Goal: Task Accomplishment & Management: Complete application form

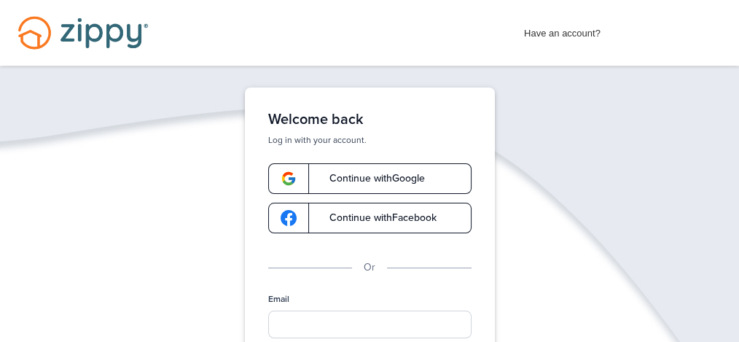
click at [385, 182] on span "Continue with Google" at bounding box center [370, 178] width 110 height 10
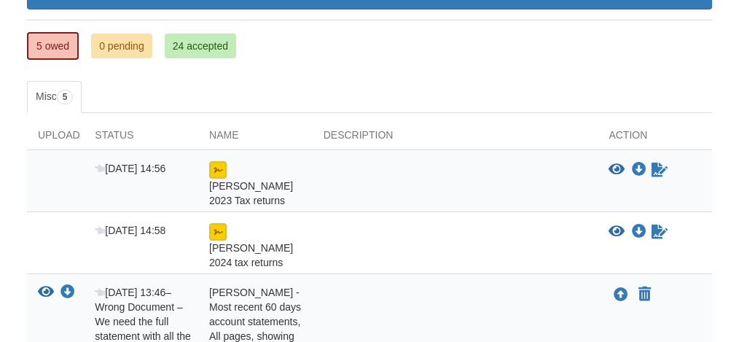
scroll to position [236, 0]
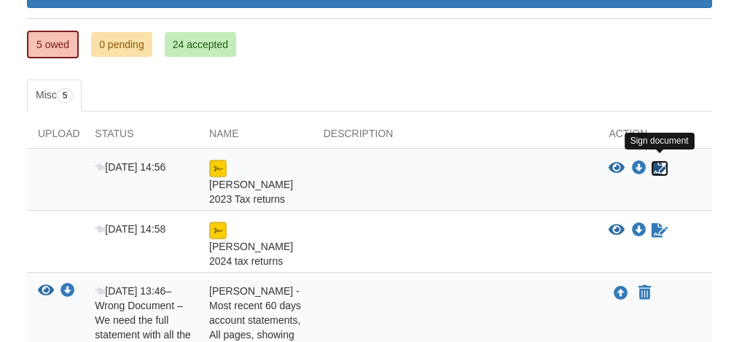
click at [654, 162] on icon "Sign Form" at bounding box center [659, 168] width 16 height 15
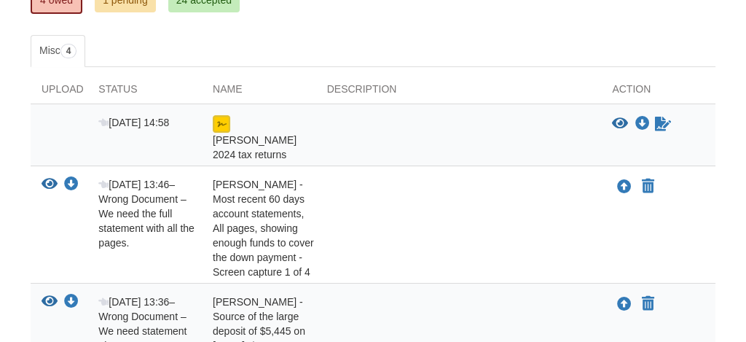
scroll to position [283, 0]
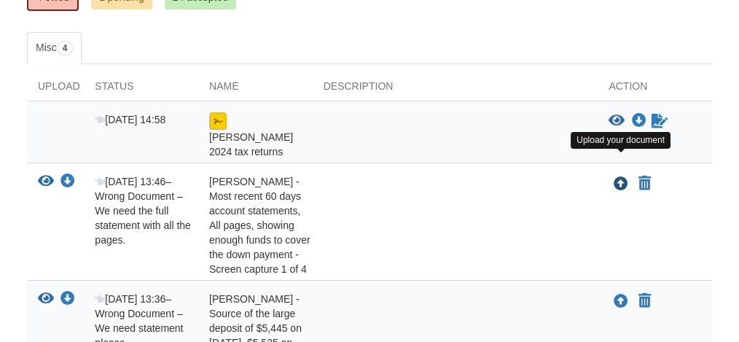
click at [618, 177] on icon "Upload Bruce Haynes - Most recent 60 days account statements, All pages, showin…" at bounding box center [620, 184] width 15 height 15
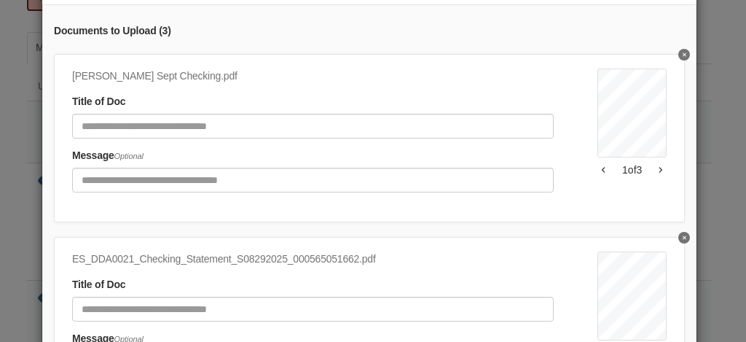
scroll to position [188, 0]
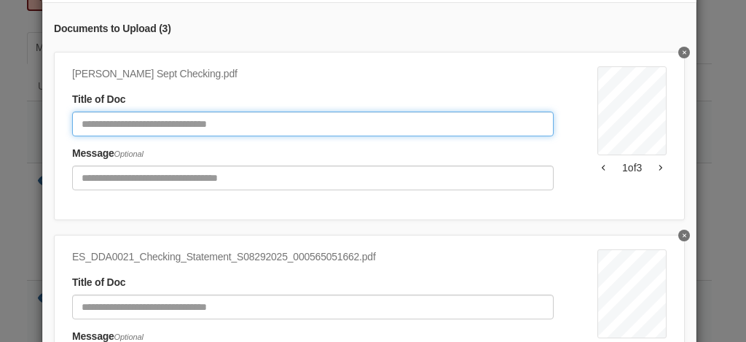
click at [281, 121] on input "Document Title" at bounding box center [313, 123] width 482 height 25
type input "*"
type input "**********"
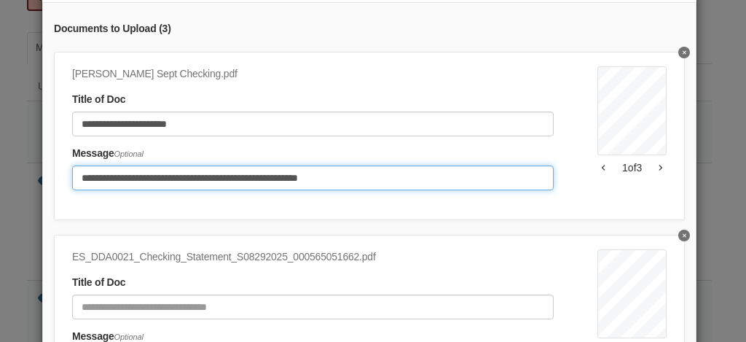
type input "**********"
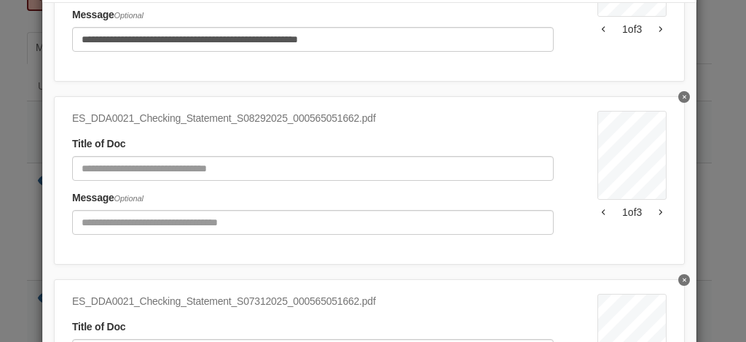
scroll to position [145, 0]
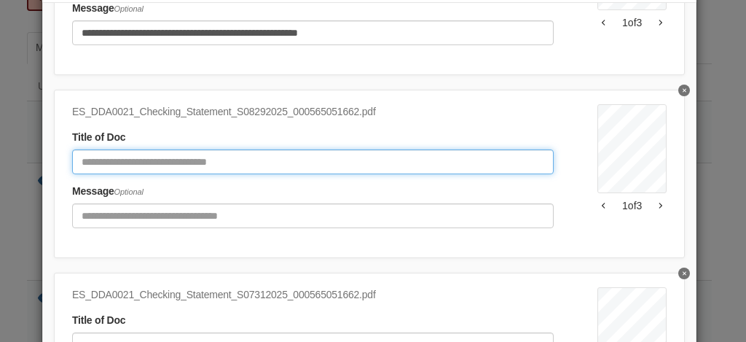
click at [275, 163] on input "Document Title" at bounding box center [313, 161] width 482 height 25
type input "**********"
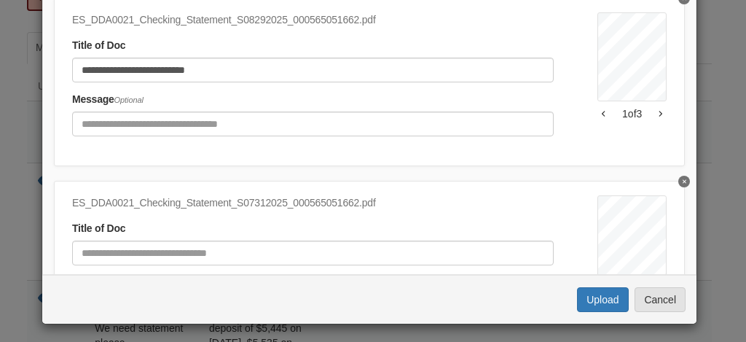
scroll to position [282, 0]
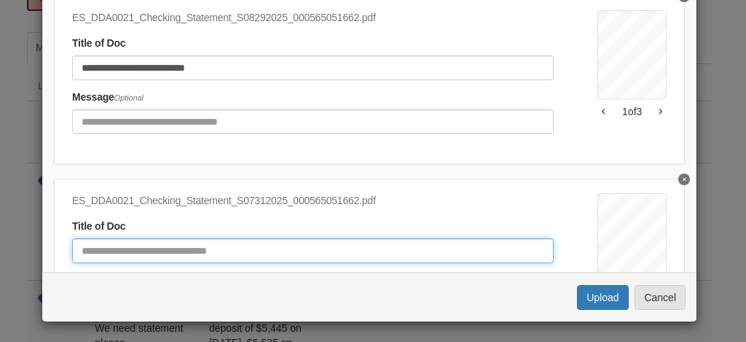
click at [262, 250] on input "Document Title" at bounding box center [313, 250] width 482 height 25
type input "**********"
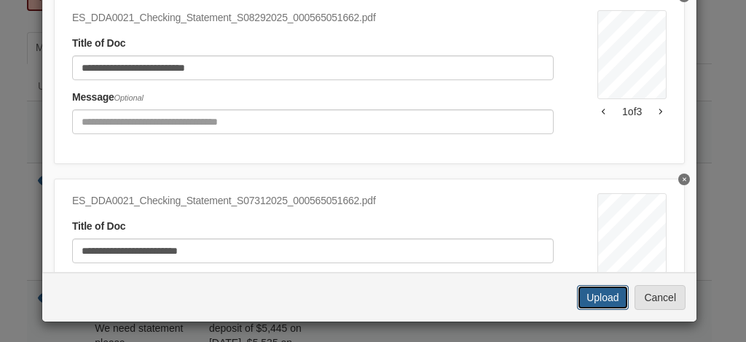
click at [599, 291] on button "Upload" at bounding box center [602, 297] width 51 height 25
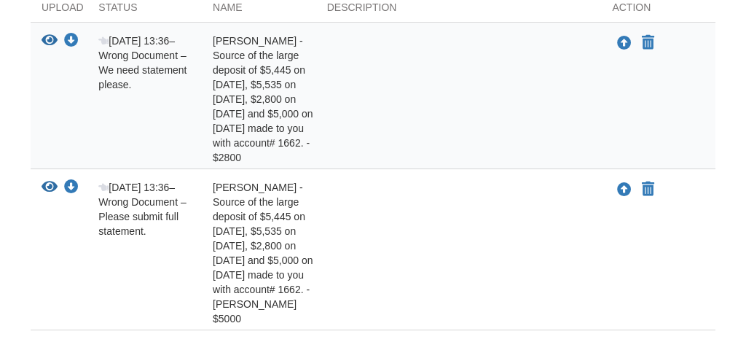
scroll to position [361, 0]
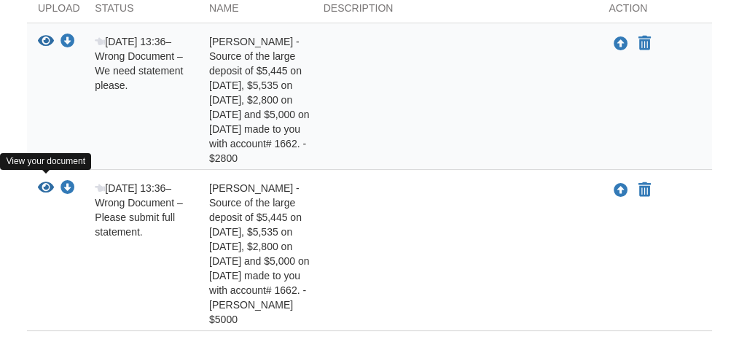
click at [47, 181] on icon "View Bruce Haynes - Source of the large deposit of $5,445 on 7/30/25, $5,535 on…" at bounding box center [46, 188] width 16 height 15
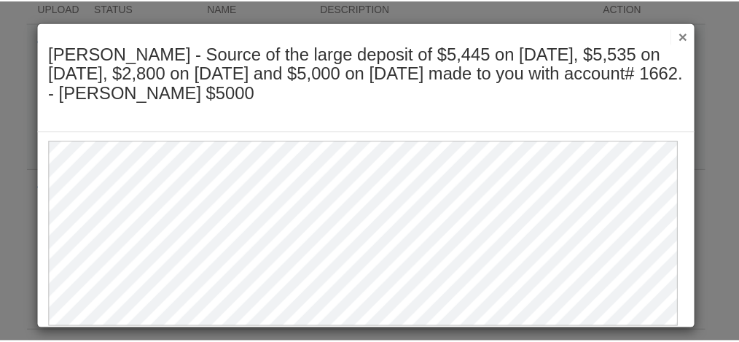
scroll to position [9, 0]
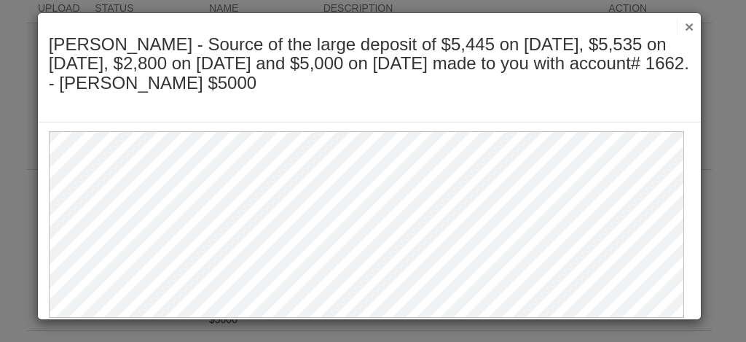
click at [686, 270] on div at bounding box center [370, 219] width 664 height 195
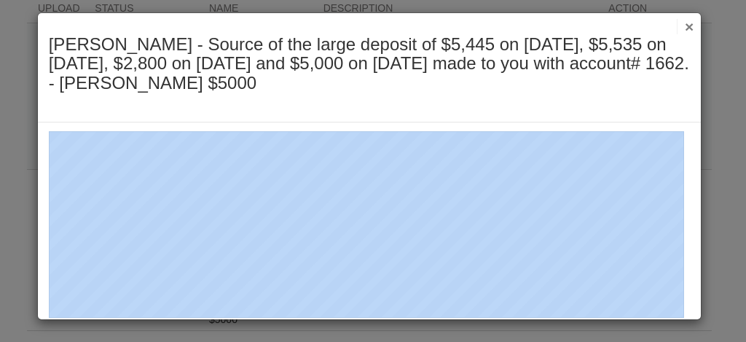
click at [686, 270] on div at bounding box center [370, 219] width 664 height 195
click at [687, 247] on div at bounding box center [370, 219] width 664 height 195
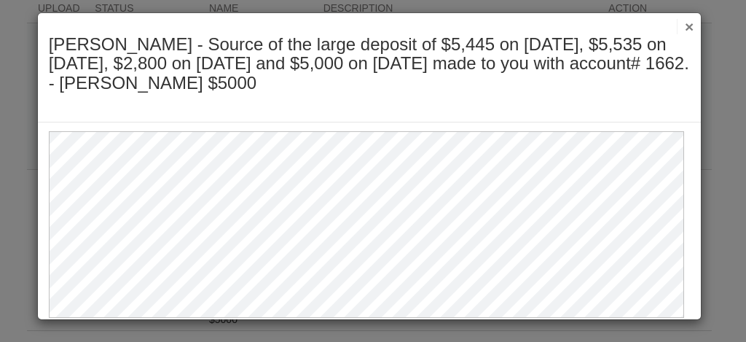
click at [592, 90] on h2 "[PERSON_NAME] - Source of the large deposit of $5,445 on [DATE], $5,535 on [DAT…" at bounding box center [370, 64] width 642 height 58
click at [683, 20] on button "×" at bounding box center [685, 26] width 17 height 15
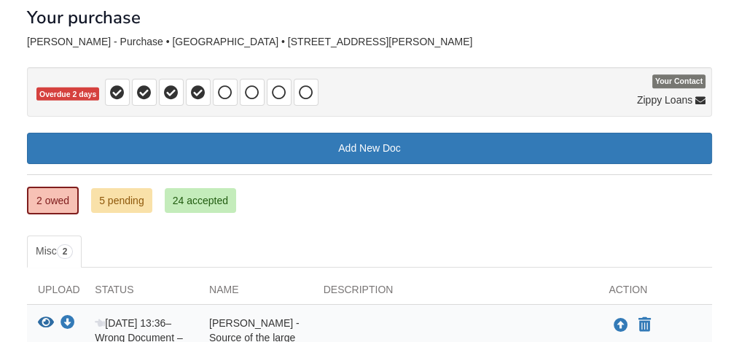
scroll to position [70, 0]
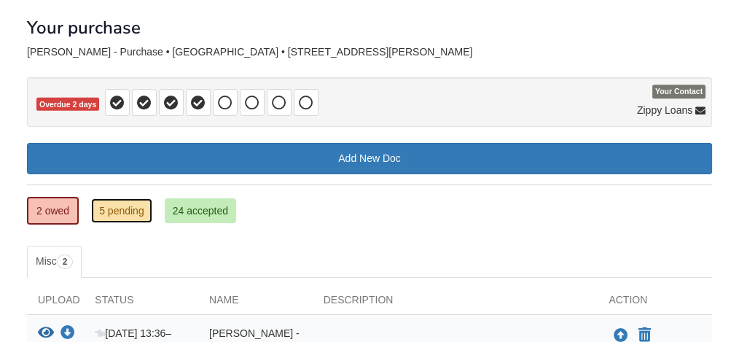
click at [115, 208] on link "5 pending" at bounding box center [121, 210] width 61 height 25
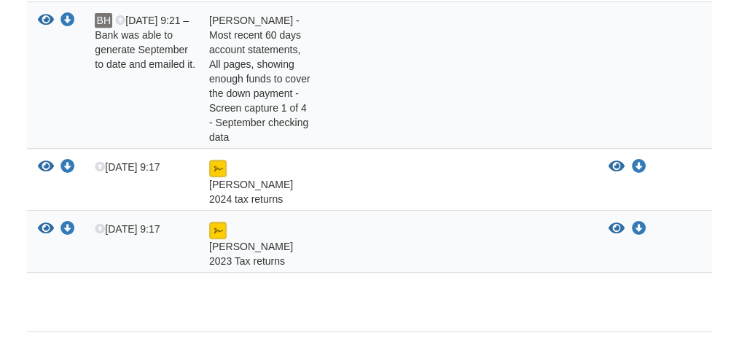
scroll to position [688, 0]
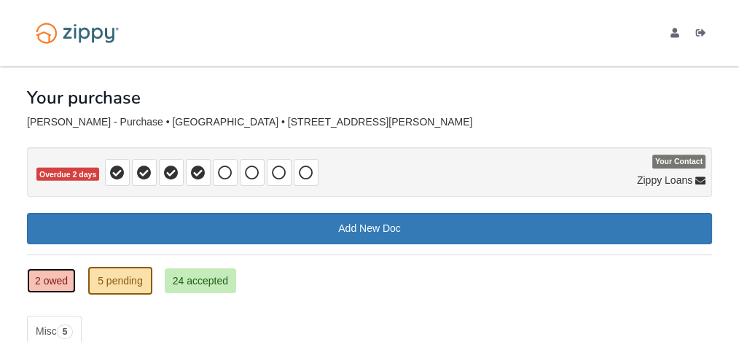
click at [58, 277] on link "2 owed" at bounding box center [51, 280] width 49 height 25
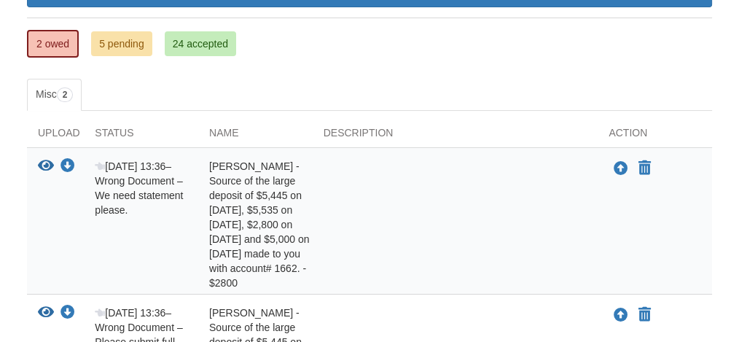
scroll to position [229, 0]
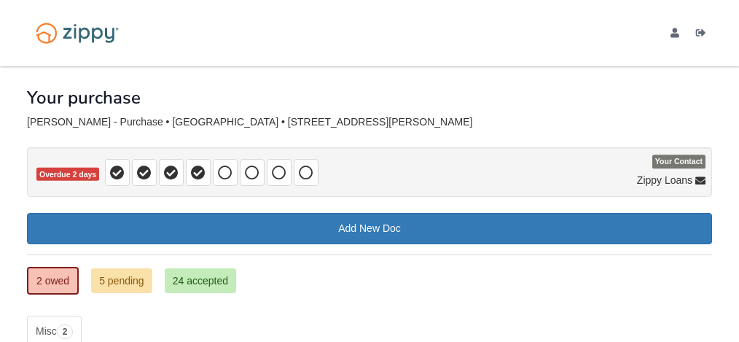
scroll to position [229, 0]
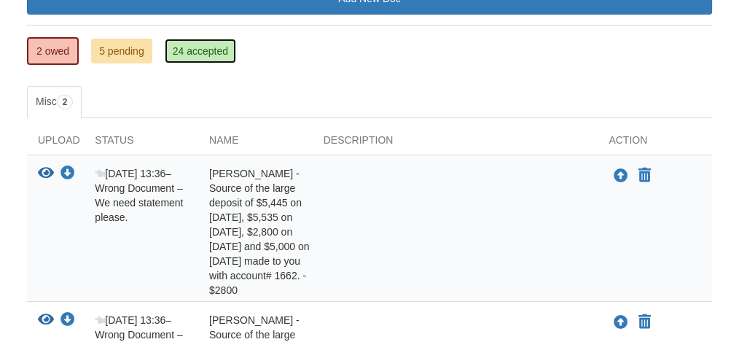
click at [200, 51] on link "24 accepted" at bounding box center [200, 51] width 71 height 25
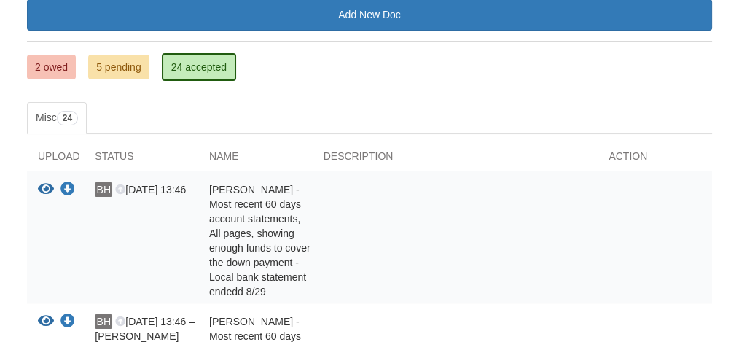
scroll to position [219, 0]
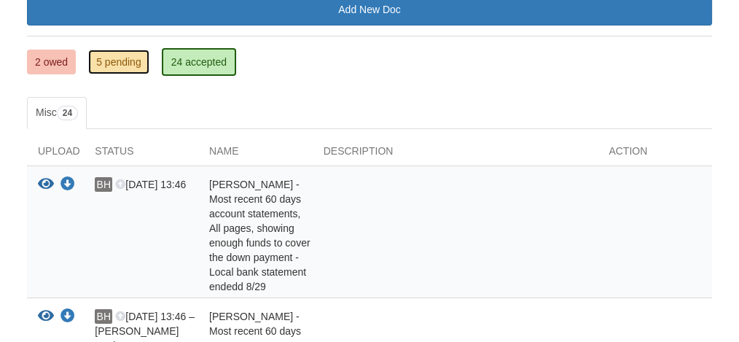
click at [117, 59] on link "5 pending" at bounding box center [118, 62] width 61 height 25
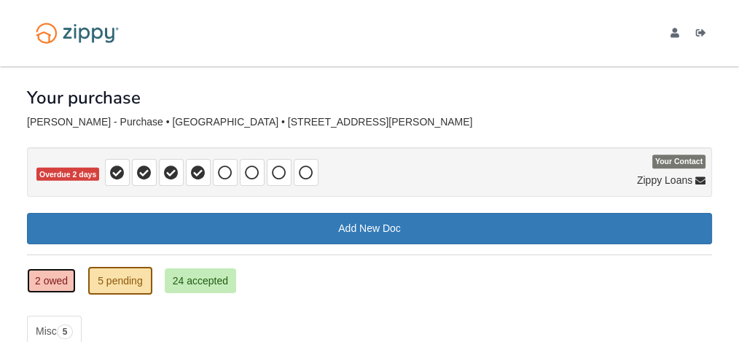
click at [52, 276] on link "2 owed" at bounding box center [51, 280] width 49 height 25
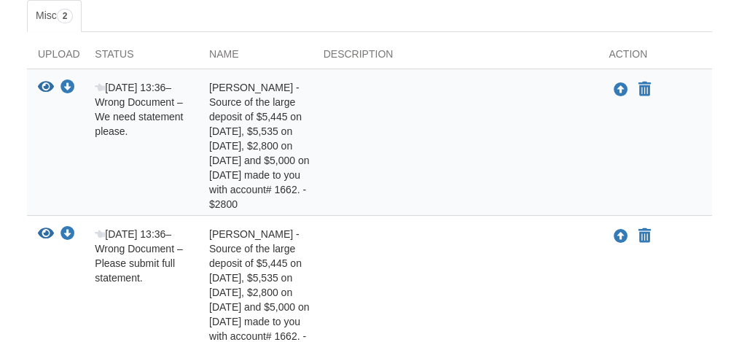
scroll to position [317, 0]
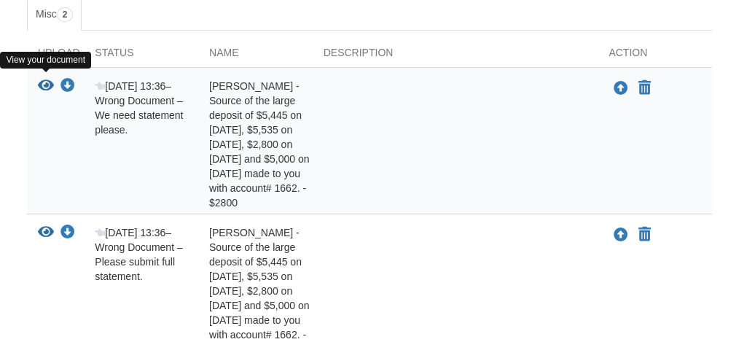
click at [47, 79] on icon "View Bruce Haynes - Source of the large deposit of $5,445 on 7/30/25, $5,535 on…" at bounding box center [46, 86] width 16 height 15
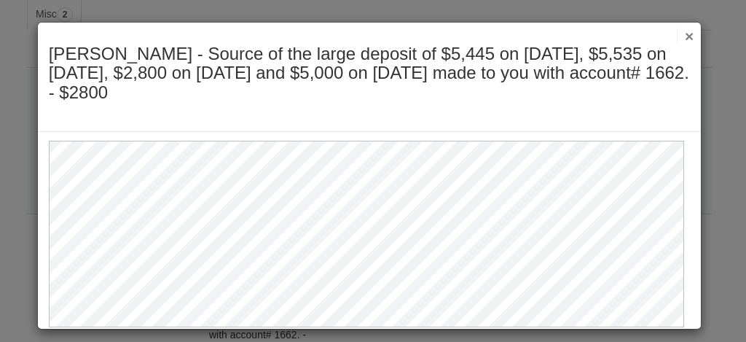
click at [683, 35] on button "×" at bounding box center [685, 35] width 17 height 15
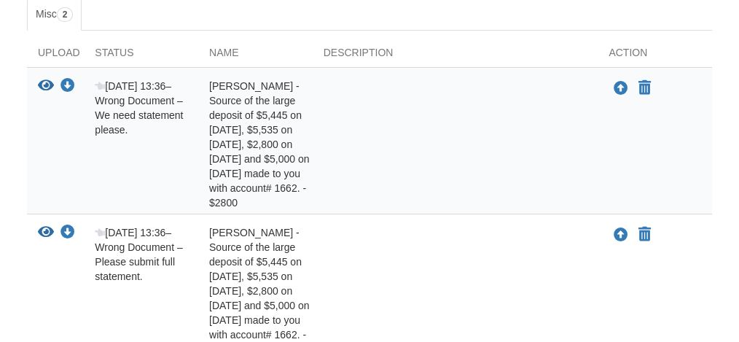
scroll to position [18, 0]
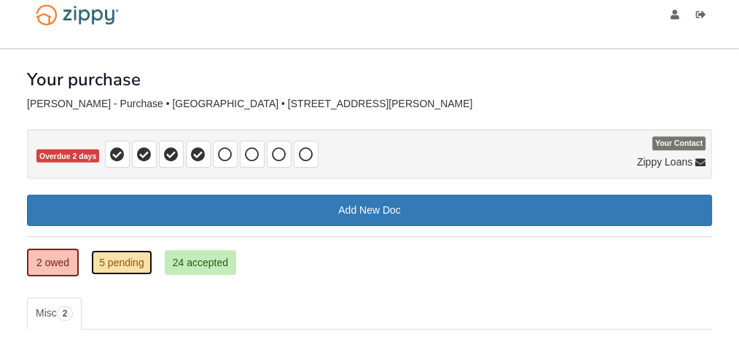
click at [124, 260] on link "5 pending" at bounding box center [121, 262] width 61 height 25
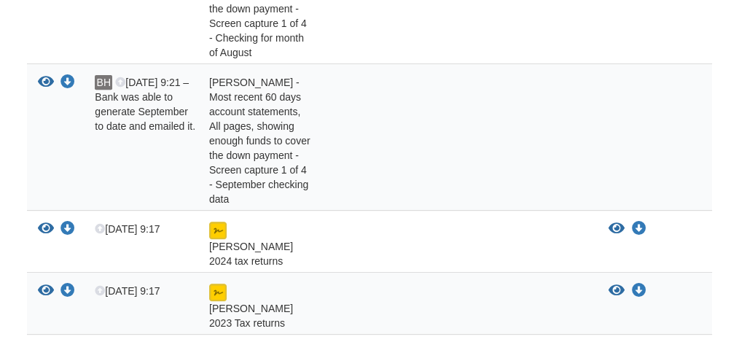
scroll to position [688, 0]
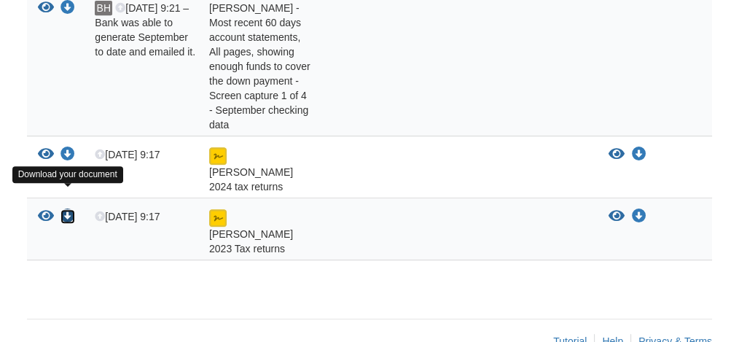
click at [67, 209] on icon "Download Bruce 2023 Tax returns" at bounding box center [67, 216] width 15 height 15
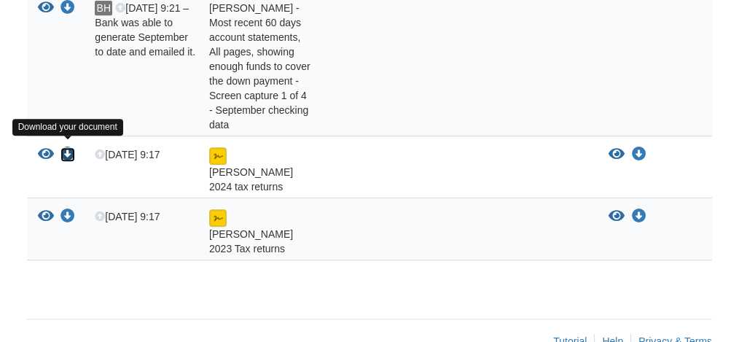
click at [66, 147] on icon "Download Bruce 2024 tax returns" at bounding box center [67, 154] width 15 height 15
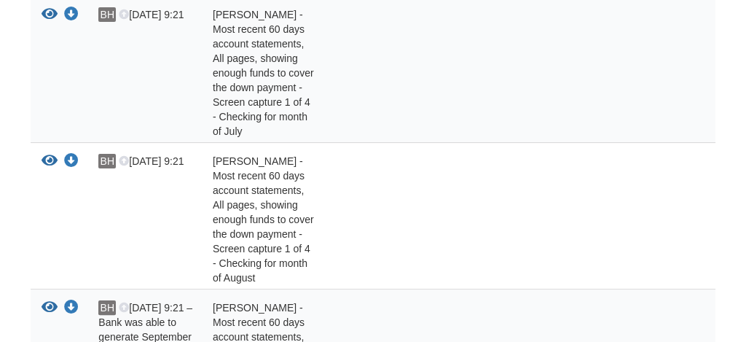
scroll to position [0, 0]
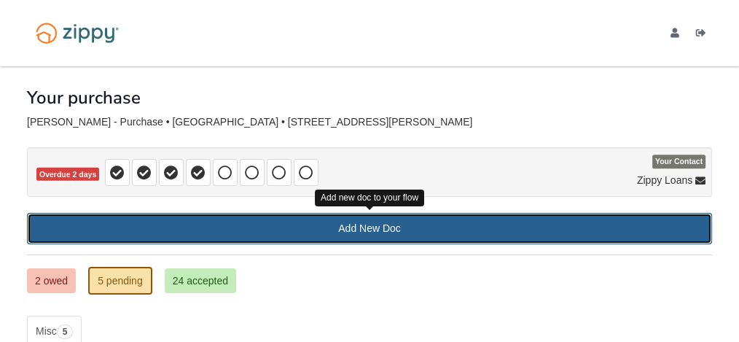
click at [363, 225] on link "Add New Doc" at bounding box center [369, 228] width 685 height 31
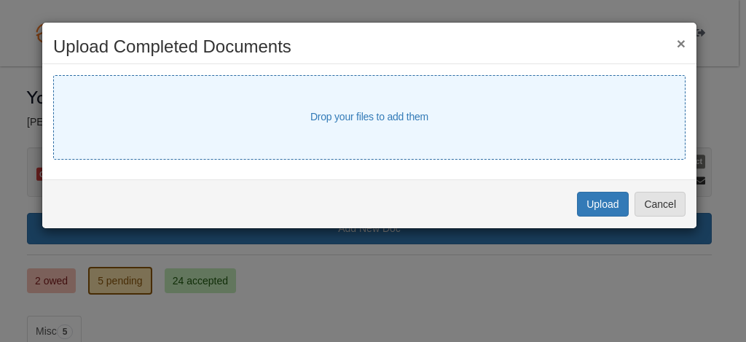
select select "****"
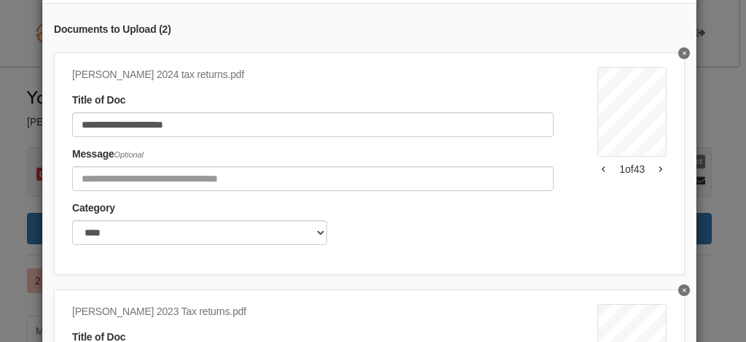
scroll to position [141, 0]
click at [737, 249] on div "**********" at bounding box center [373, 171] width 746 height 342
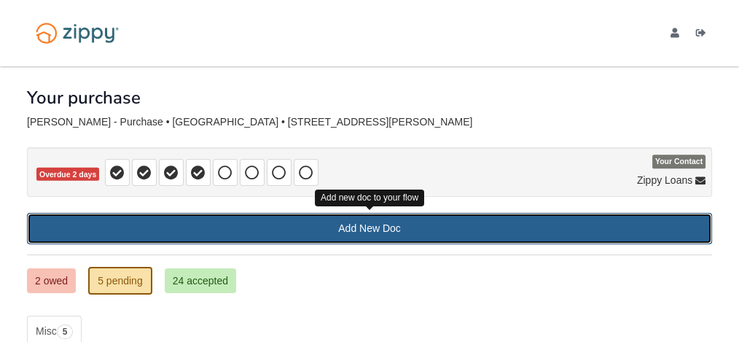
click at [354, 226] on link "Add New Doc" at bounding box center [369, 228] width 685 height 31
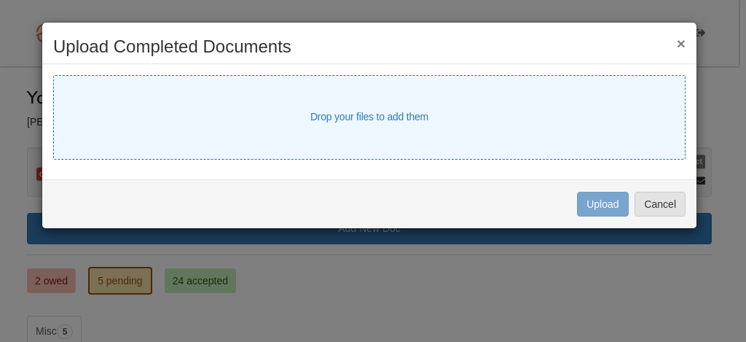
select select "****"
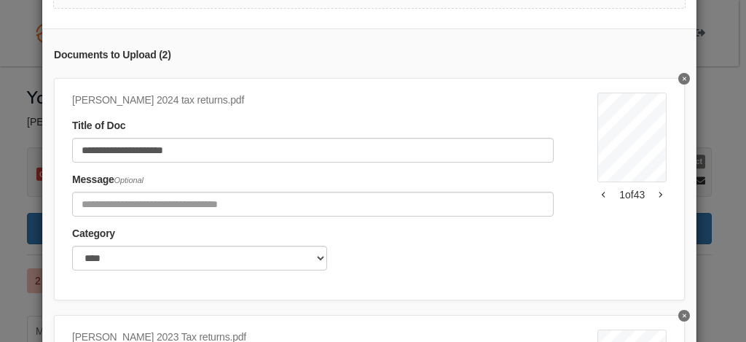
scroll to position [115, 0]
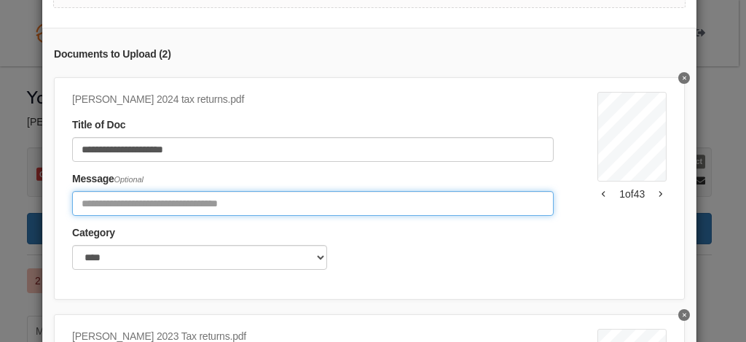
click at [307, 200] on input "Include any comments on this document" at bounding box center [313, 203] width 482 height 25
type input "**********"
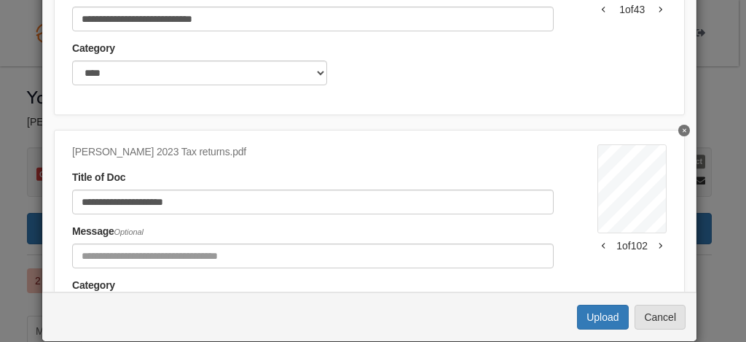
scroll to position [86, 0]
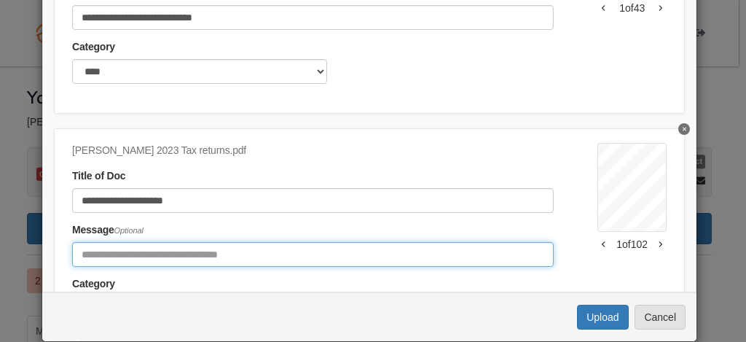
click at [257, 251] on input "Include any comments on this document" at bounding box center [313, 254] width 482 height 25
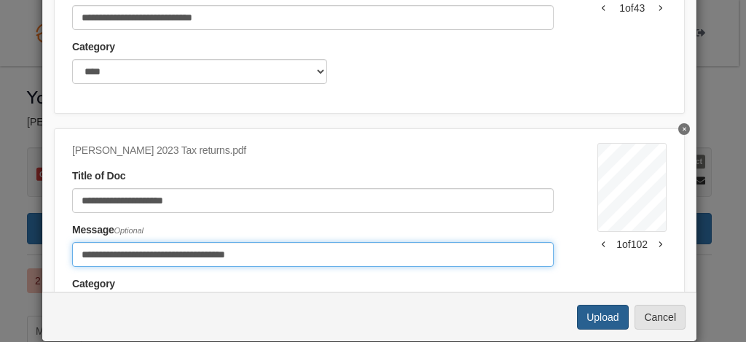
type input "**********"
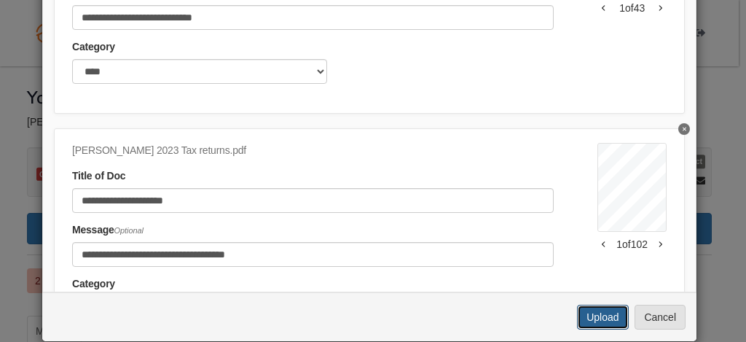
click at [605, 315] on button "Upload" at bounding box center [602, 317] width 51 height 25
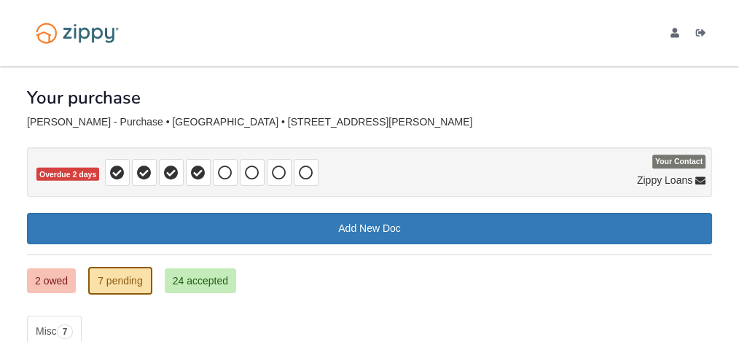
click at [186, 49] on div "[EMAIL_ADDRESS][DOMAIN_NAME] Logout" at bounding box center [369, 33] width 707 height 66
click at [47, 272] on link "2 owed" at bounding box center [51, 280] width 49 height 25
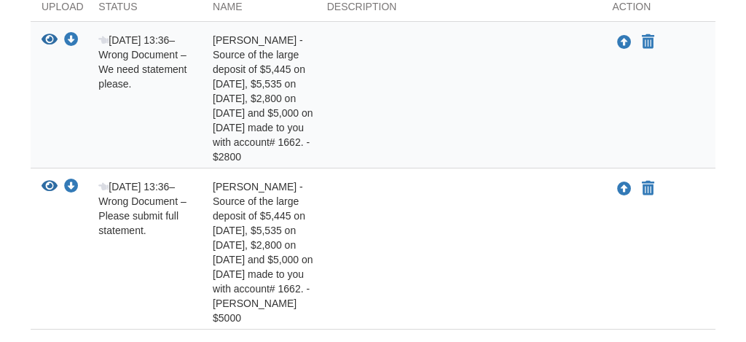
scroll to position [365, 0]
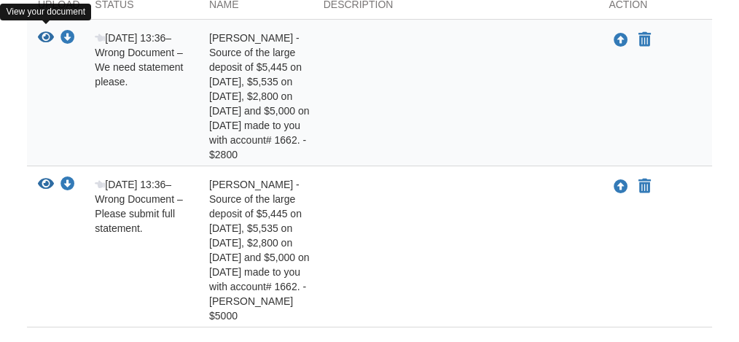
click at [47, 32] on icon "View Bruce Haynes - Source of the large deposit of $5,445 on 7/30/25, $5,535 on…" at bounding box center [46, 38] width 16 height 15
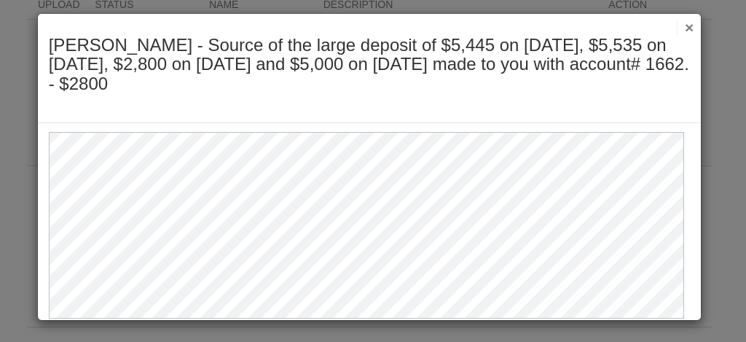
scroll to position [9, 0]
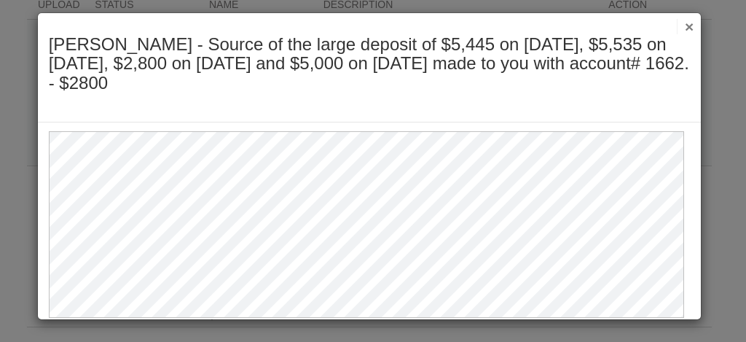
click at [683, 25] on button "×" at bounding box center [685, 26] width 17 height 15
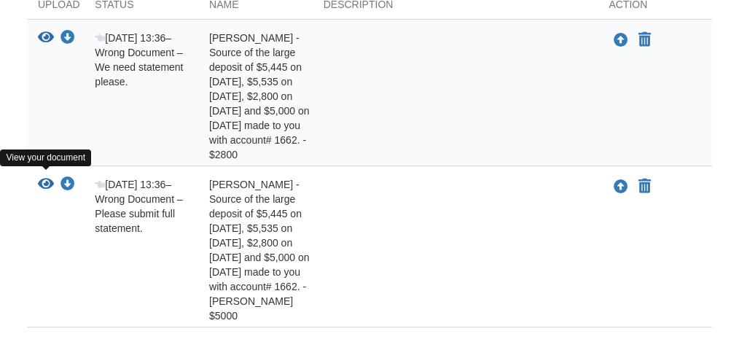
click at [45, 178] on icon "View Bruce Haynes - Source of the large deposit of $5,445 on 7/30/25, $5,535 on…" at bounding box center [46, 184] width 16 height 15
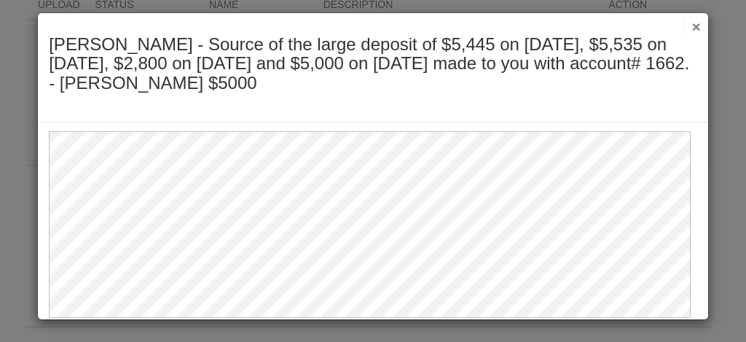
click at [690, 28] on button "×" at bounding box center [692, 26] width 17 height 15
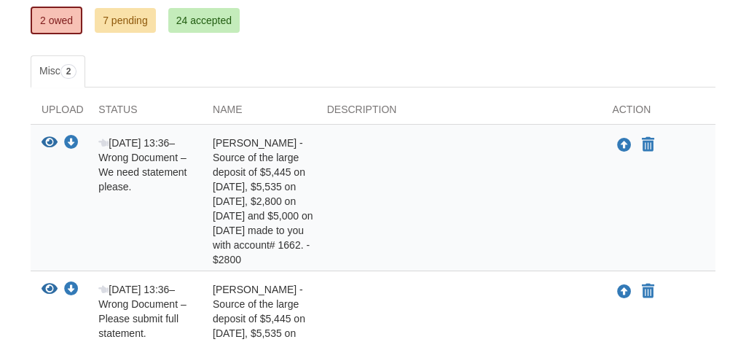
scroll to position [264, 0]
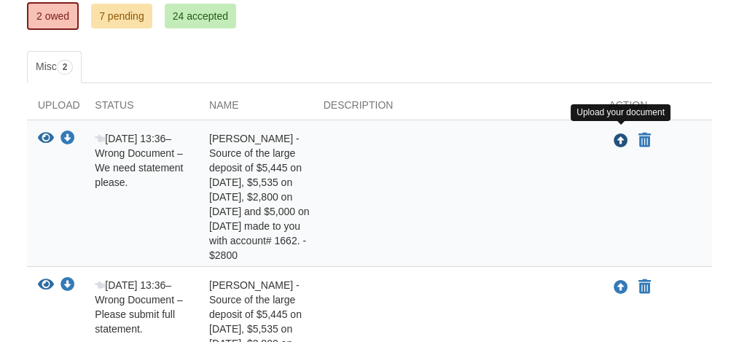
click at [621, 134] on icon "Upload Bruce Haynes - Source of the large deposit of $5,445 on 7/30/25, $5,535 …" at bounding box center [620, 141] width 15 height 15
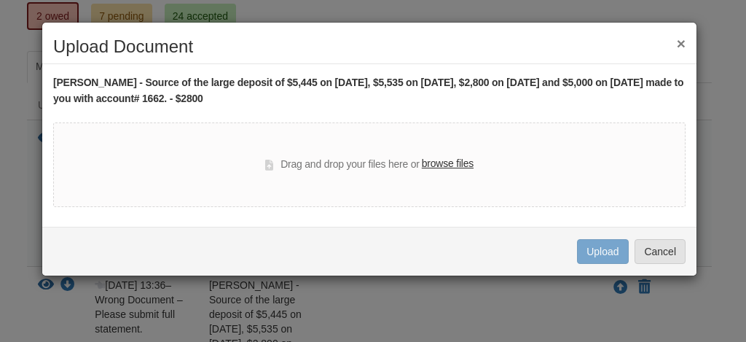
click at [452, 163] on label "browse files" at bounding box center [448, 164] width 52 height 16
click at [0, 0] on input "browse files" at bounding box center [0, 0] width 0 height 0
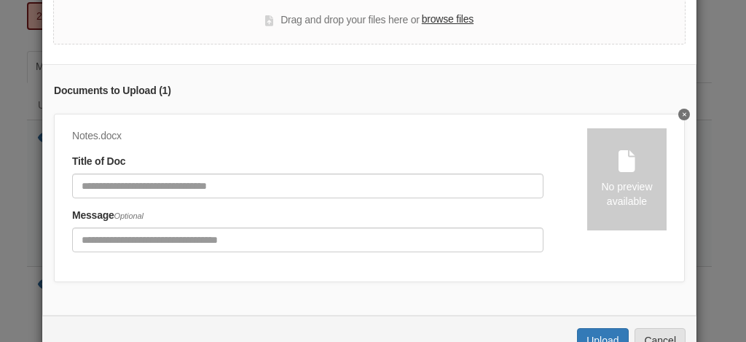
scroll to position [127, 0]
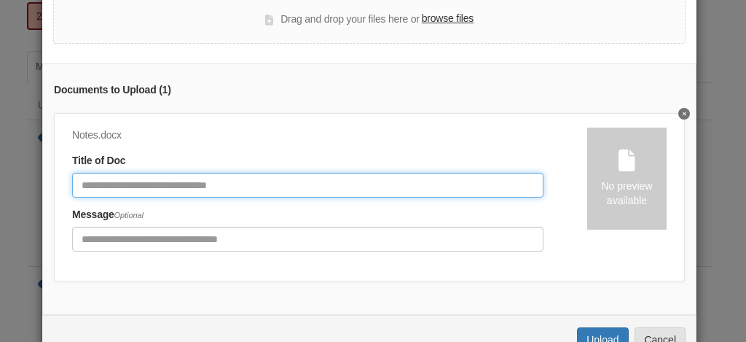
click at [243, 177] on input "Document Title" at bounding box center [307, 185] width 471 height 25
type input "**********"
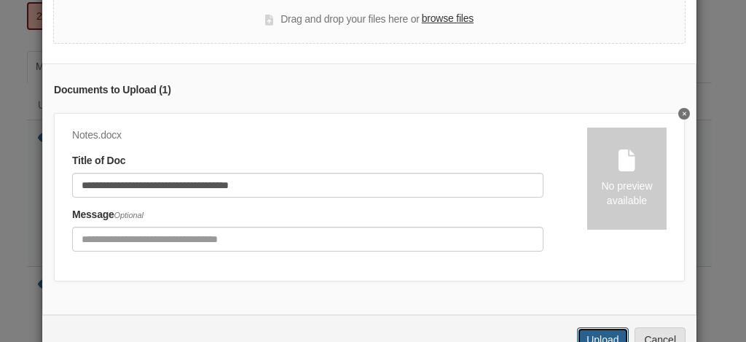
click at [609, 335] on button "Upload" at bounding box center [602, 339] width 51 height 25
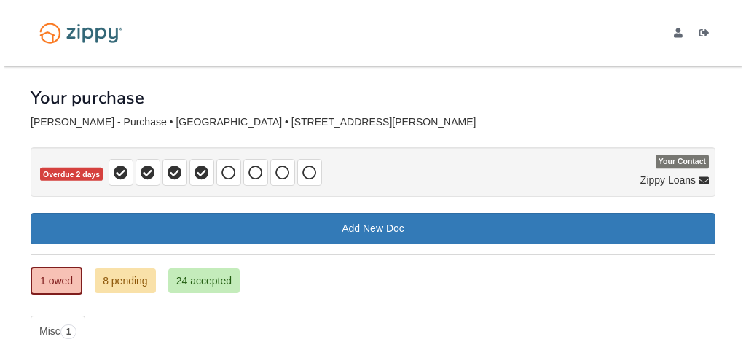
scroll to position [257, 0]
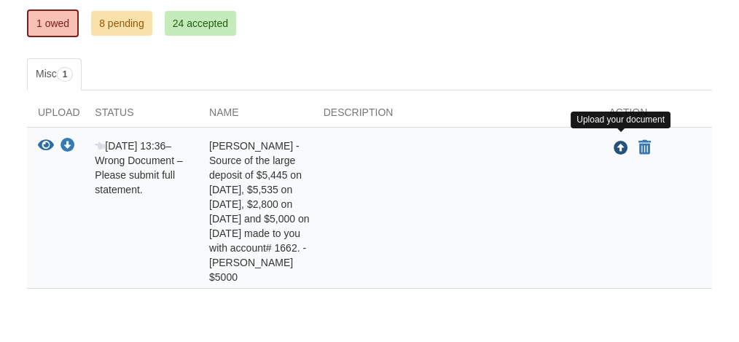
click at [620, 144] on icon "Upload Bruce Haynes - Source of the large deposit of $5,445 on 7/30/25, $5,535 …" at bounding box center [620, 148] width 15 height 15
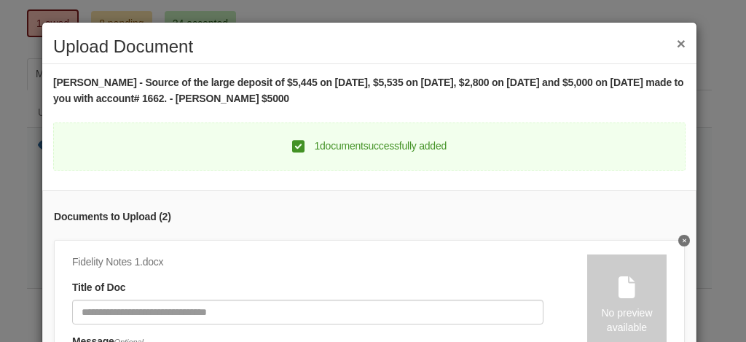
scroll to position [282, 0]
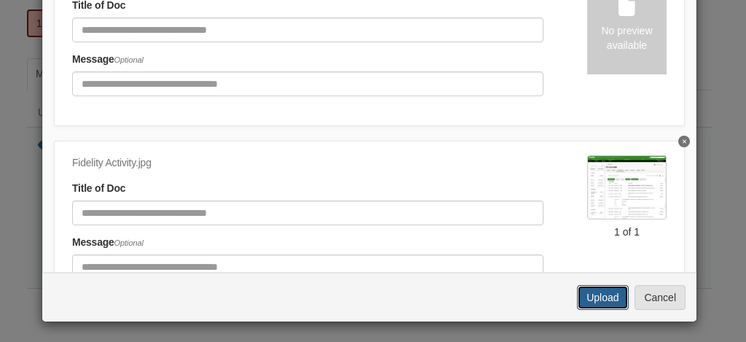
click at [608, 292] on button "Upload" at bounding box center [602, 297] width 51 height 25
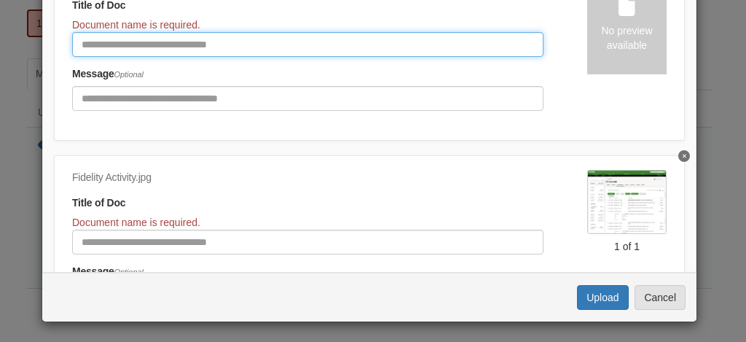
click at [259, 42] on input "Document Title" at bounding box center [307, 44] width 471 height 25
type input "**********"
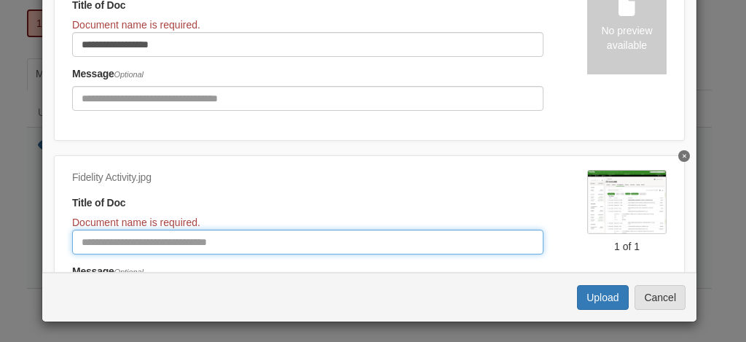
click at [276, 240] on input "Document Title" at bounding box center [307, 241] width 471 height 25
type input "**********"
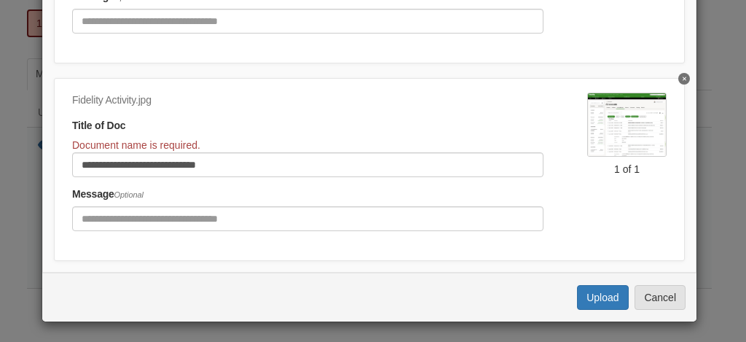
scroll to position [93, 0]
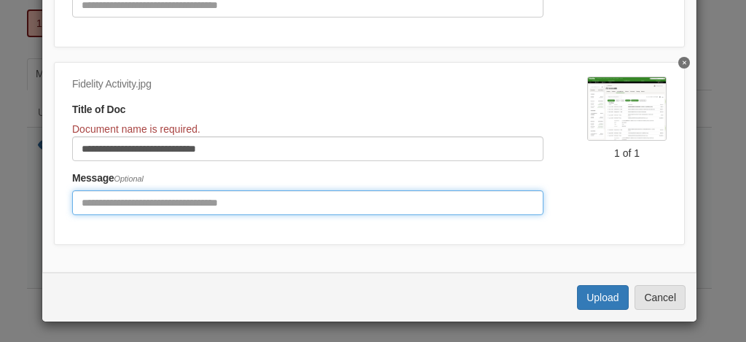
click at [330, 204] on input "Include any comments on this document" at bounding box center [307, 202] width 471 height 25
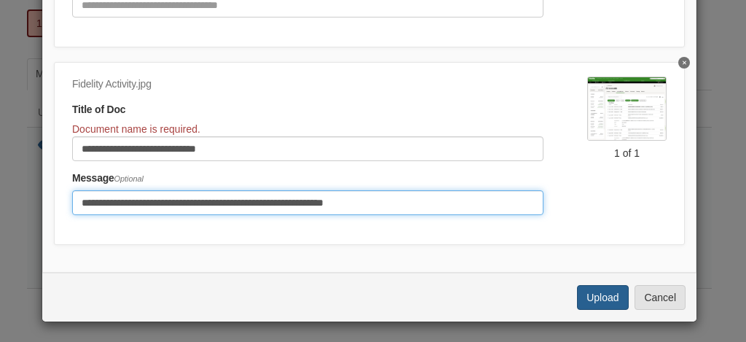
type input "**********"
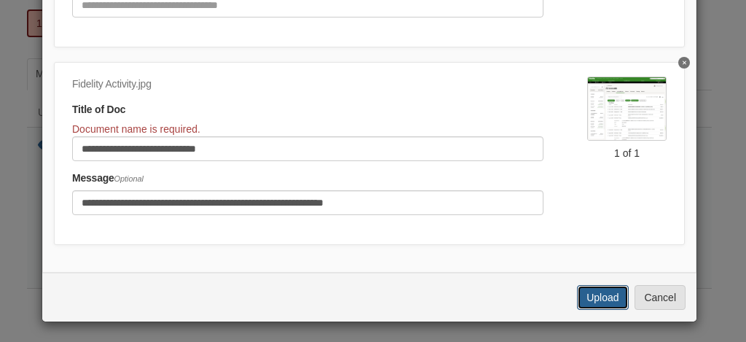
click at [589, 290] on button "Upload" at bounding box center [602, 297] width 51 height 25
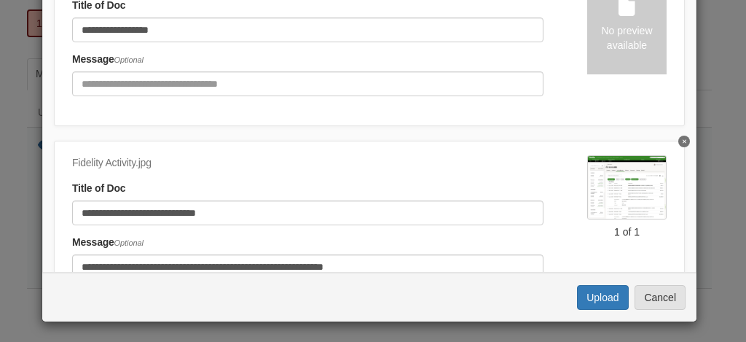
scroll to position [74, 0]
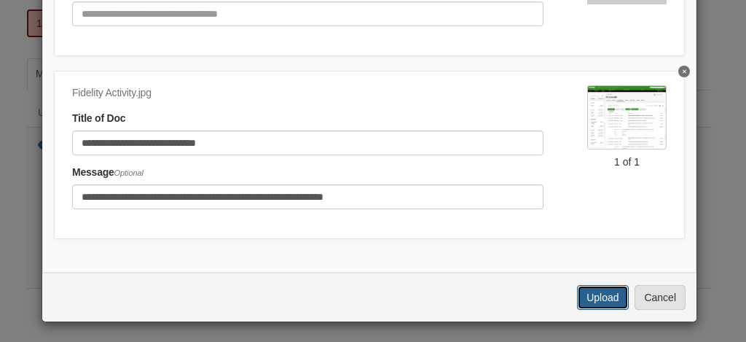
click at [600, 294] on button "Upload" at bounding box center [602, 297] width 51 height 25
click at [683, 70] on icon "Delete Screen capture showing transfer" at bounding box center [685, 72] width 4 height 4
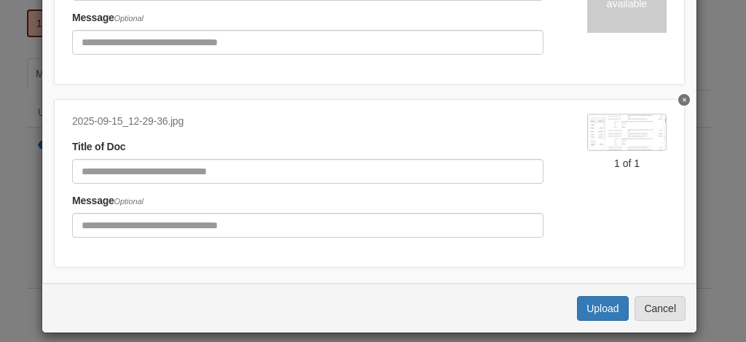
scroll to position [55, 0]
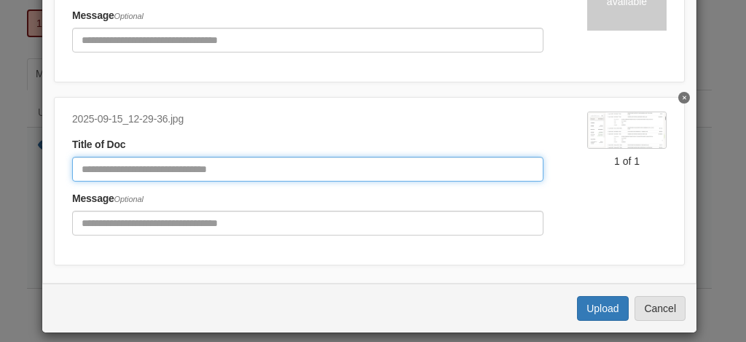
click at [476, 160] on input "Document Title" at bounding box center [307, 169] width 471 height 25
type input "**********"
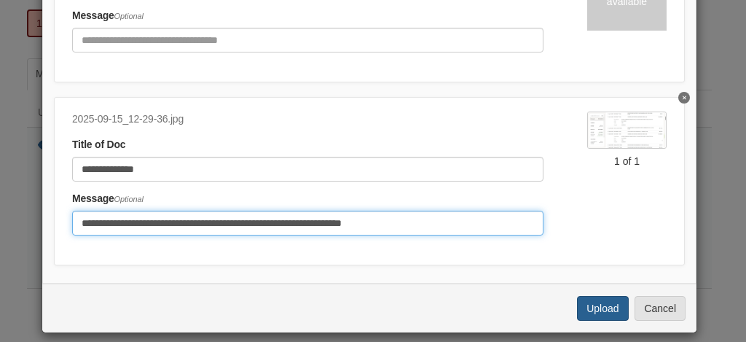
type input "**********"
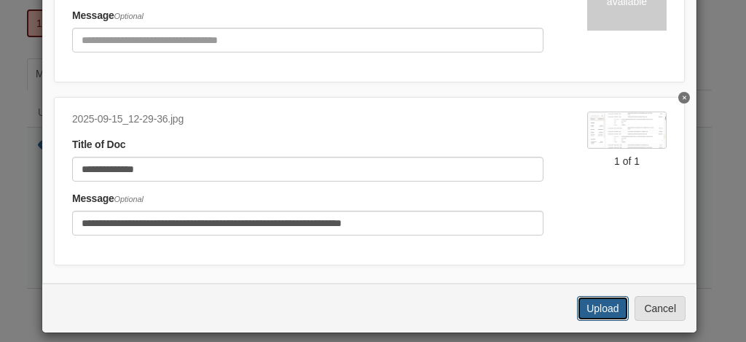
click at [592, 302] on button "Upload" at bounding box center [602, 308] width 51 height 25
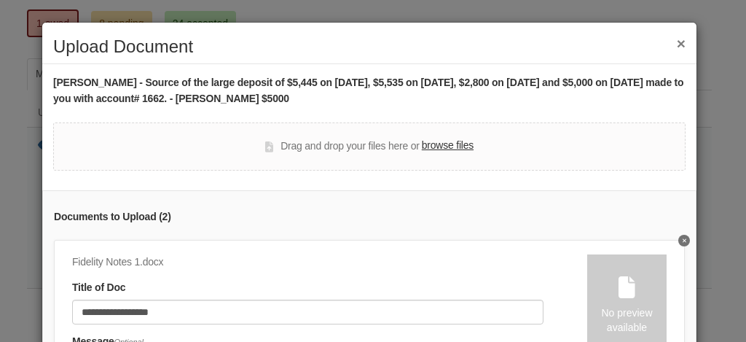
scroll to position [282, 0]
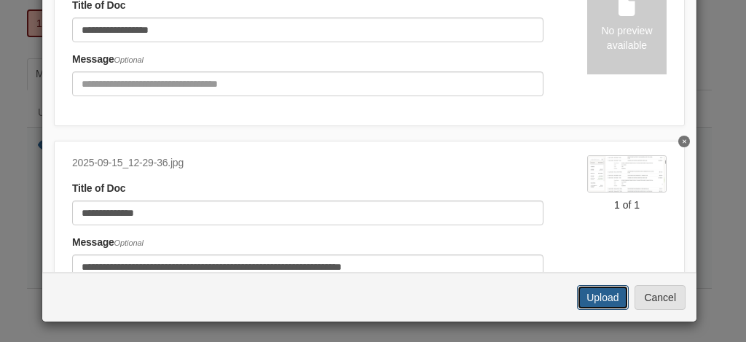
click at [604, 293] on button "Upload" at bounding box center [602, 297] width 51 height 25
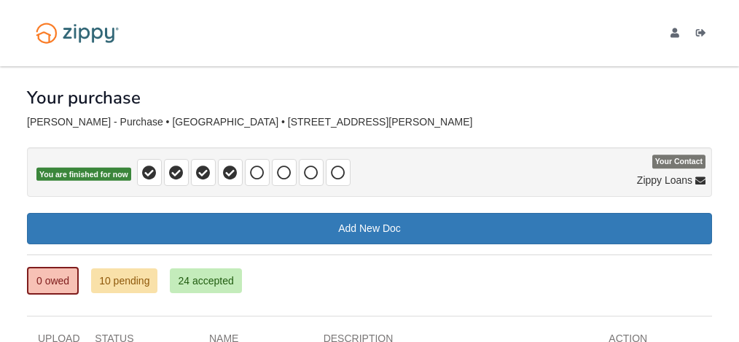
scroll to position [125, 0]
